Goal: Find specific page/section: Find specific page/section

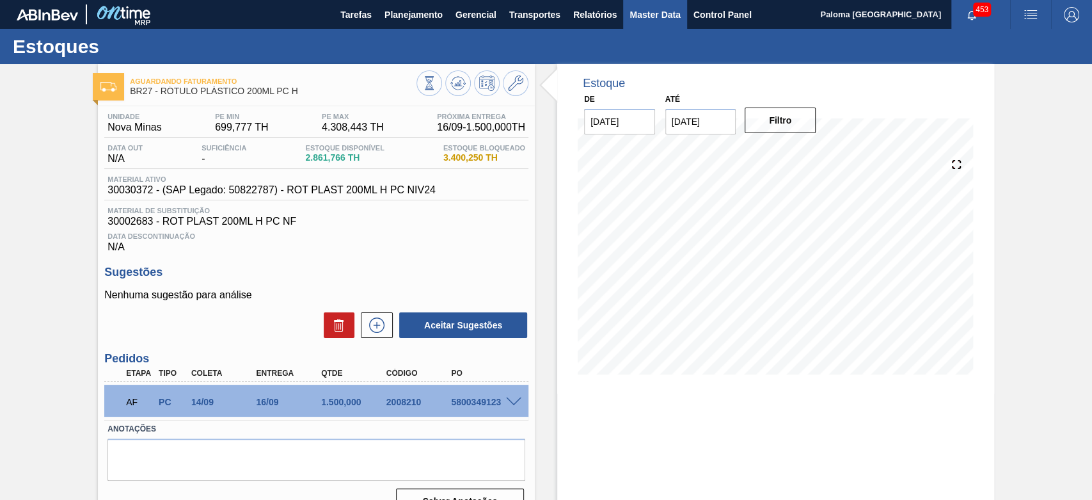
click at [656, 17] on span "Master Data" at bounding box center [655, 14] width 51 height 15
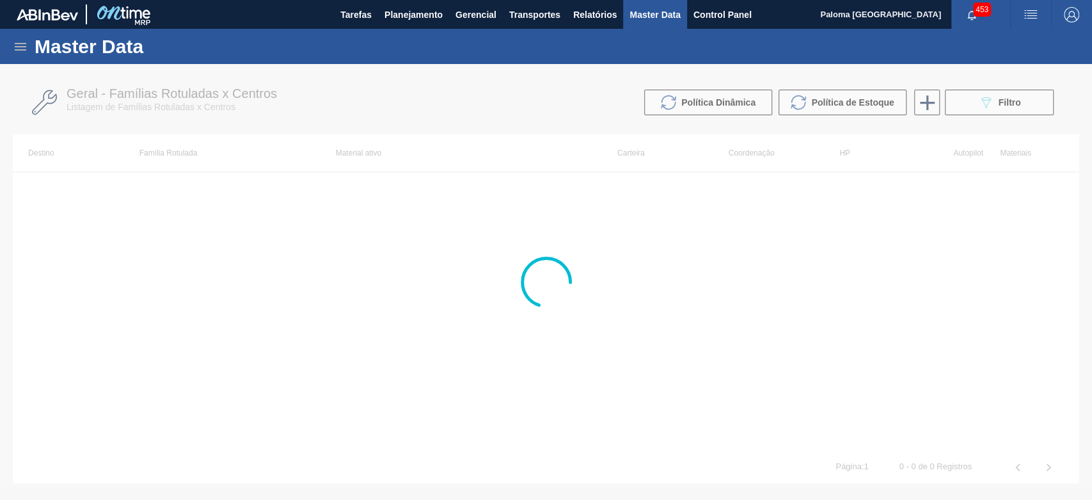
click at [12, 49] on div "Master Data" at bounding box center [546, 46] width 1092 height 35
click at [17, 49] on icon at bounding box center [20, 46] width 15 height 15
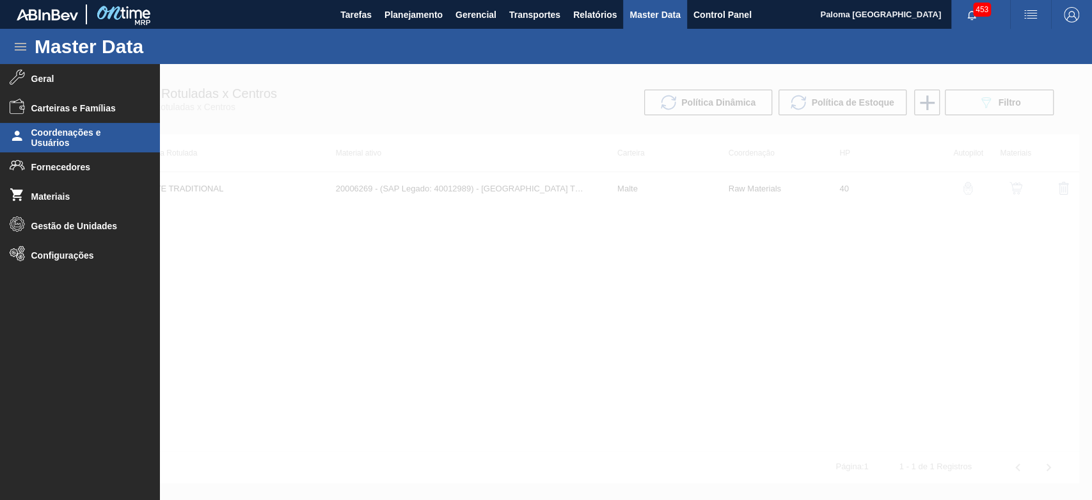
click at [79, 147] on span "Coordenações e Usuários" at bounding box center [84, 137] width 106 height 20
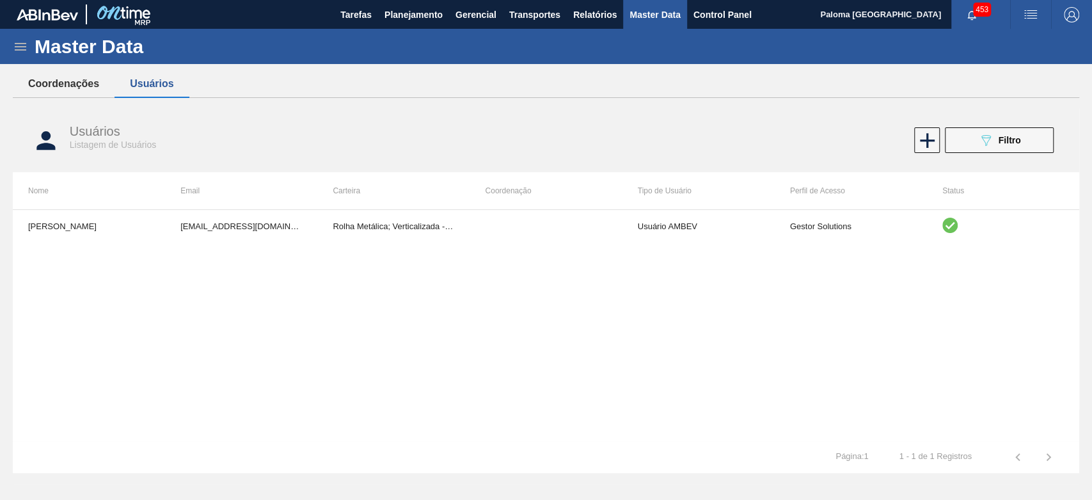
click at [41, 79] on button "Coordenações" at bounding box center [64, 83] width 102 height 27
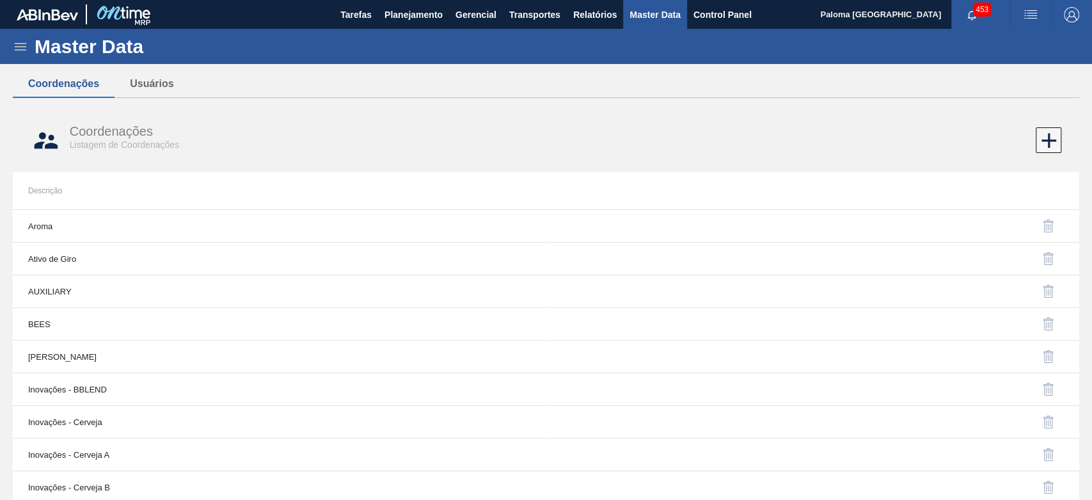
click at [15, 57] on div "Master Data" at bounding box center [546, 46] width 1092 height 35
click at [17, 51] on icon at bounding box center [20, 46] width 15 height 15
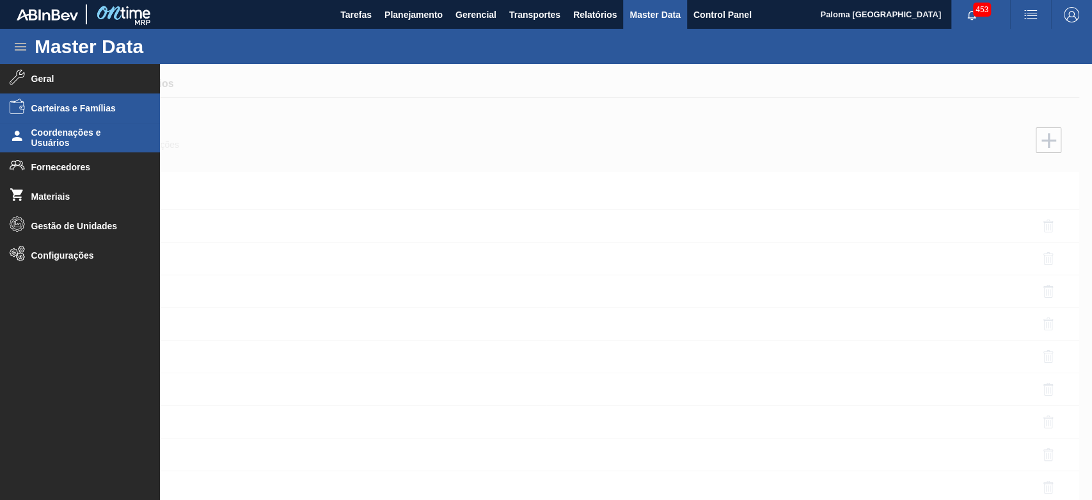
click at [91, 106] on span "Carteiras e Famílias" at bounding box center [84, 108] width 106 height 10
